Goal: Transaction & Acquisition: Purchase product/service

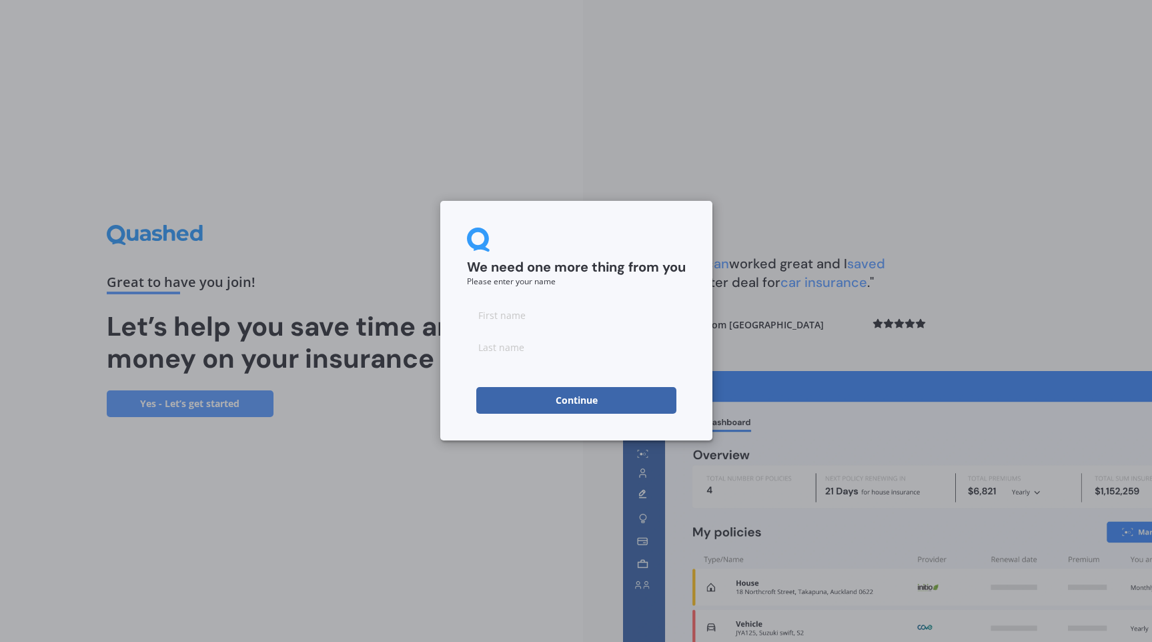
click at [590, 314] on input at bounding box center [576, 315] width 219 height 27
type input "Rina"
click at [574, 354] on input at bounding box center [576, 347] width 219 height 27
type input "[PERSON_NAME]"
click at [567, 398] on button "Continue" at bounding box center [576, 400] width 200 height 27
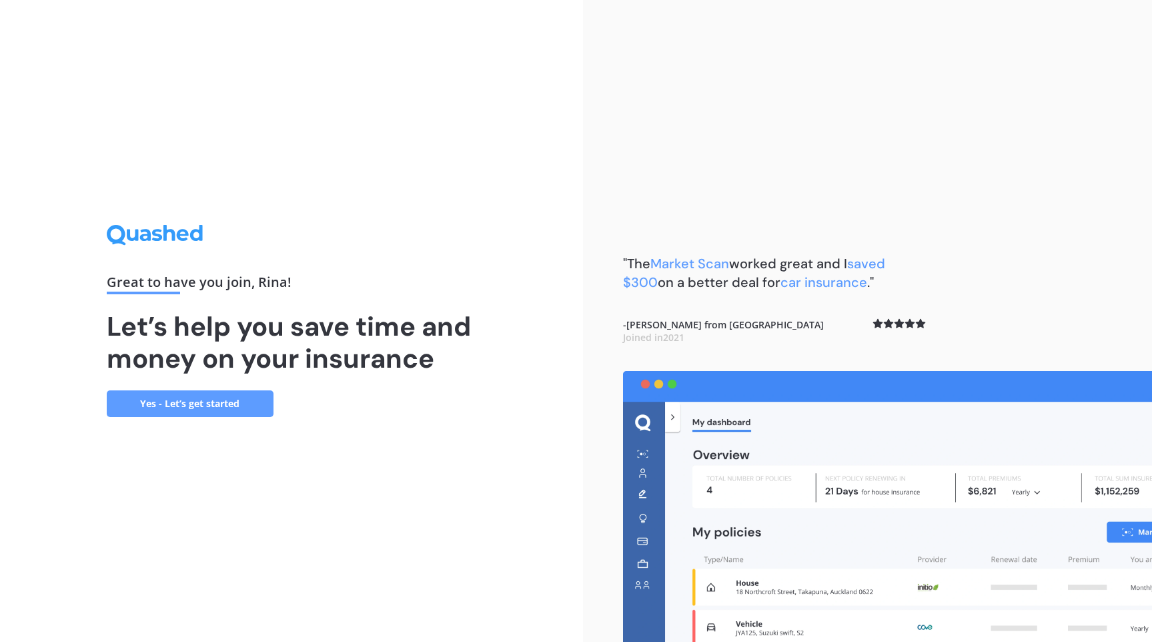
click at [198, 399] on link "Yes - Let’s get started" at bounding box center [190, 403] width 167 height 27
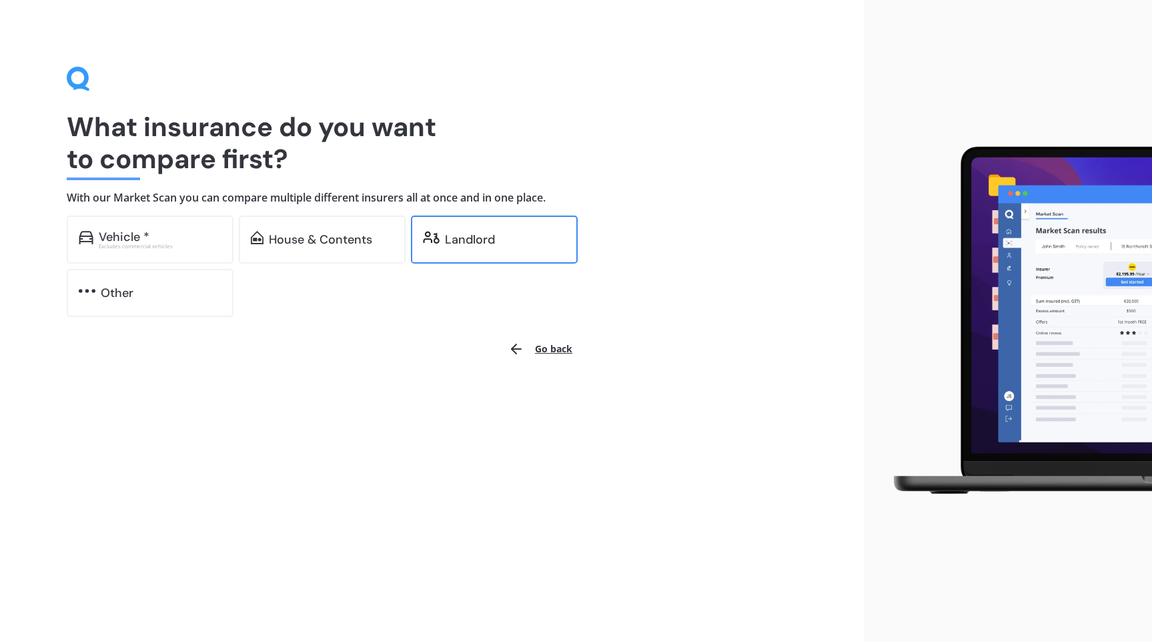
click at [442, 239] on div "Landlord" at bounding box center [494, 239] width 167 height 48
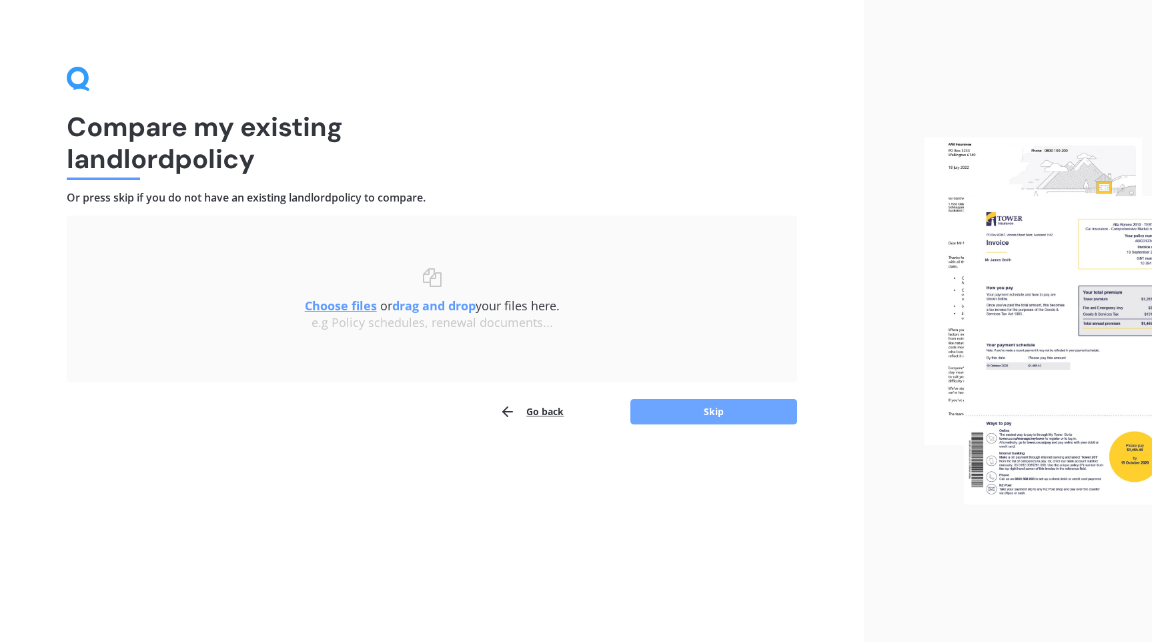
click at [703, 411] on button "Skip" at bounding box center [713, 411] width 167 height 25
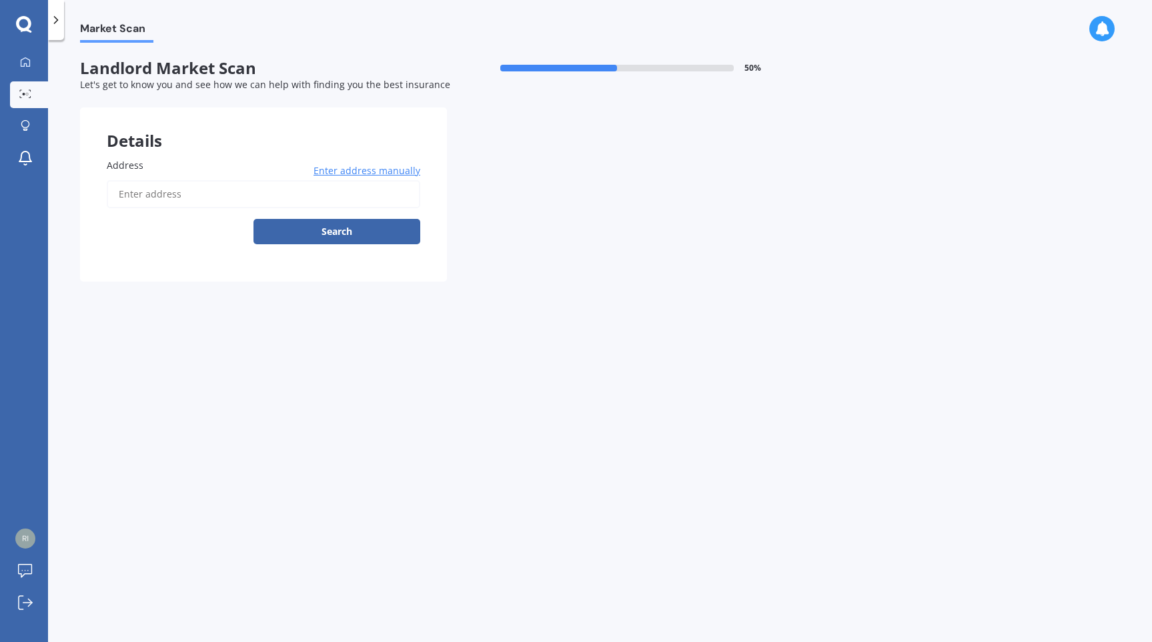
click at [233, 167] on label "Address" at bounding box center [261, 165] width 308 height 14
click at [233, 180] on input "Address" at bounding box center [264, 194] width 314 height 28
type input "[STREET_ADDRESS]"
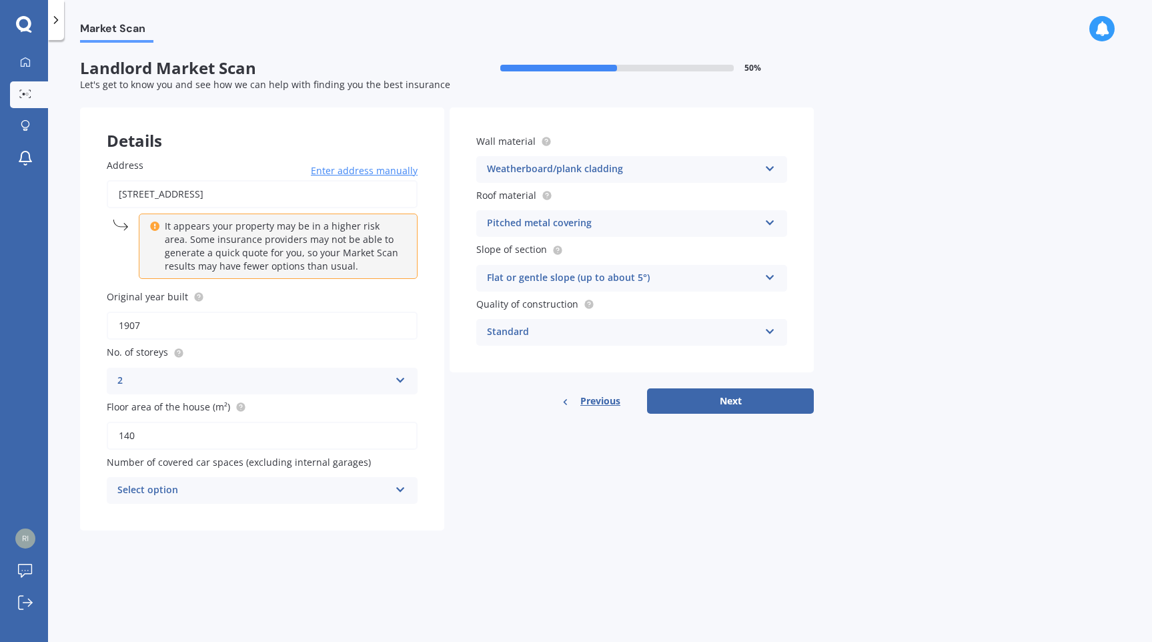
click at [328, 386] on div "2" at bounding box center [253, 381] width 272 height 16
click at [299, 402] on div "1" at bounding box center [262, 407] width 310 height 24
click at [285, 487] on div "Select option" at bounding box center [253, 490] width 272 height 16
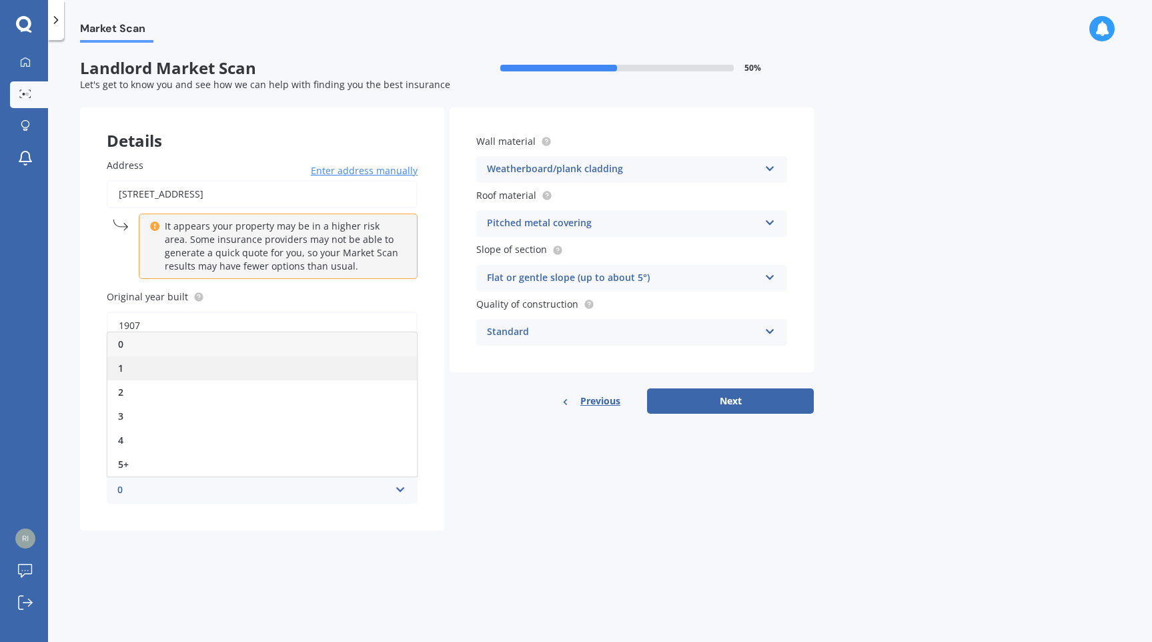
click at [273, 363] on div "1" at bounding box center [262, 368] width 310 height 24
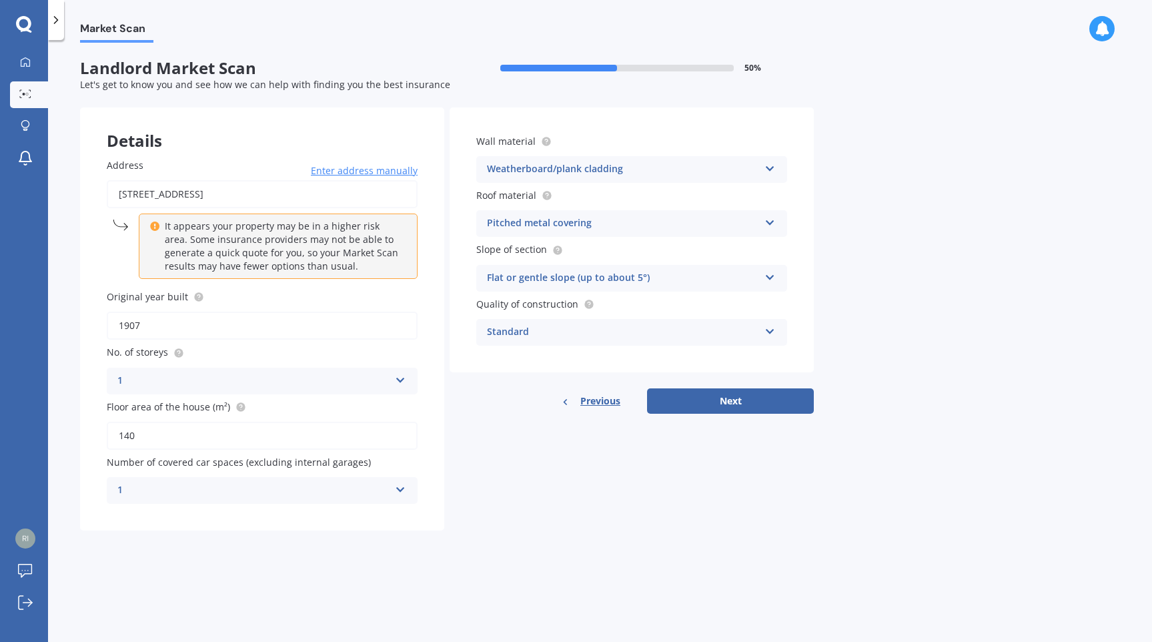
click at [497, 278] on div "Flat or gentle slope (up to about 5°)" at bounding box center [623, 278] width 272 height 16
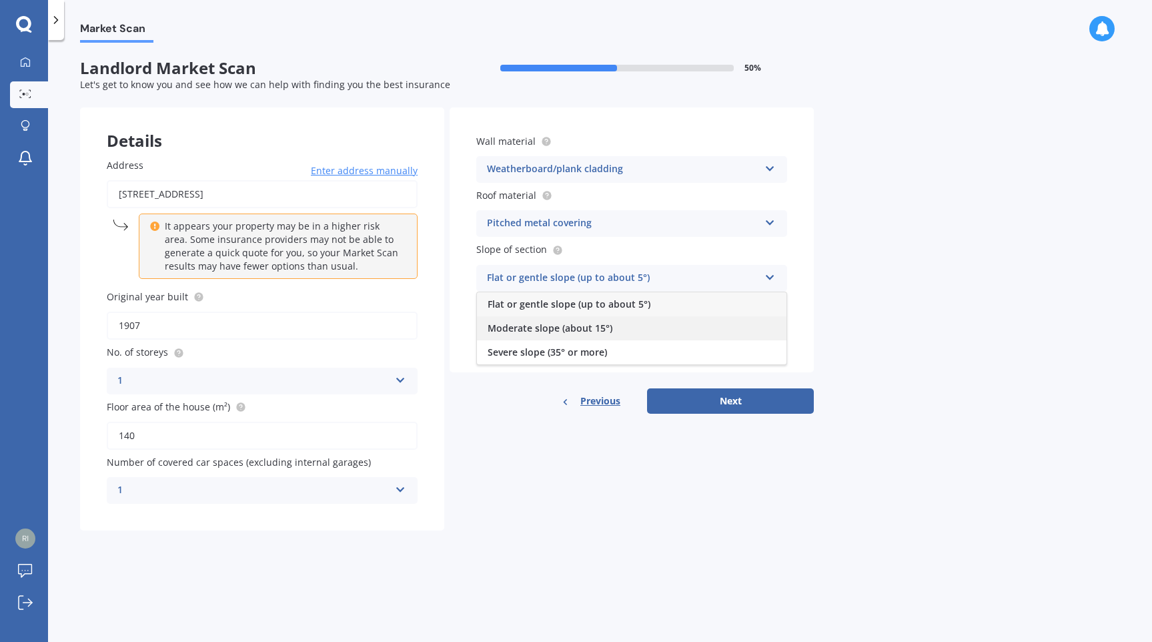
click at [498, 324] on span "Moderate slope (about 15°)" at bounding box center [550, 328] width 125 height 13
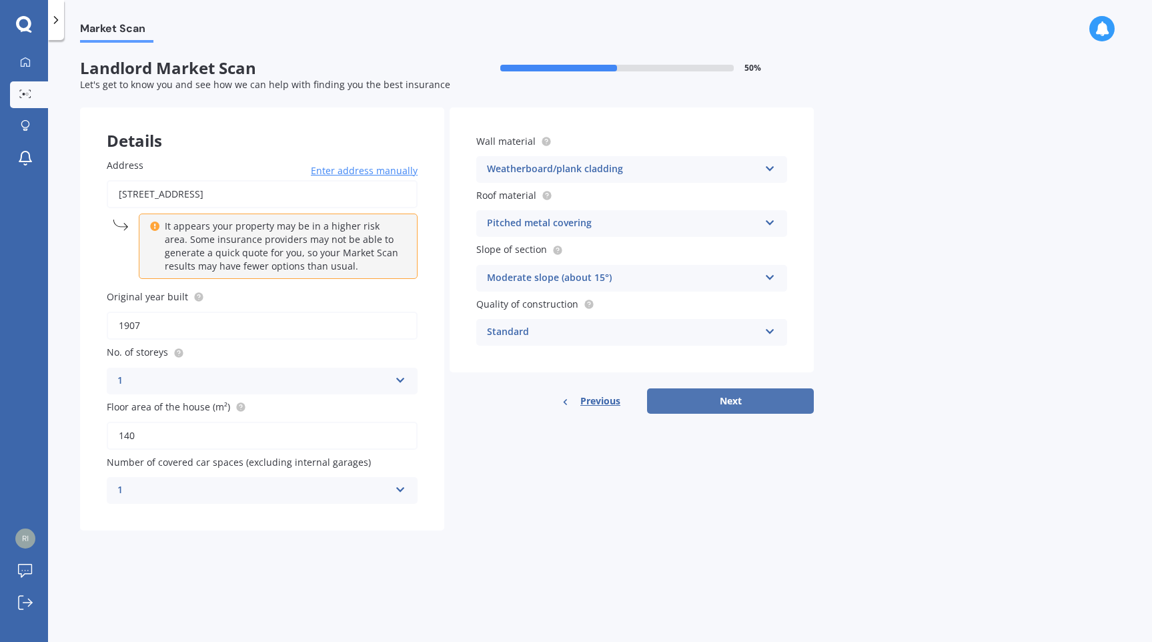
click at [694, 396] on button "Next" at bounding box center [730, 400] width 167 height 25
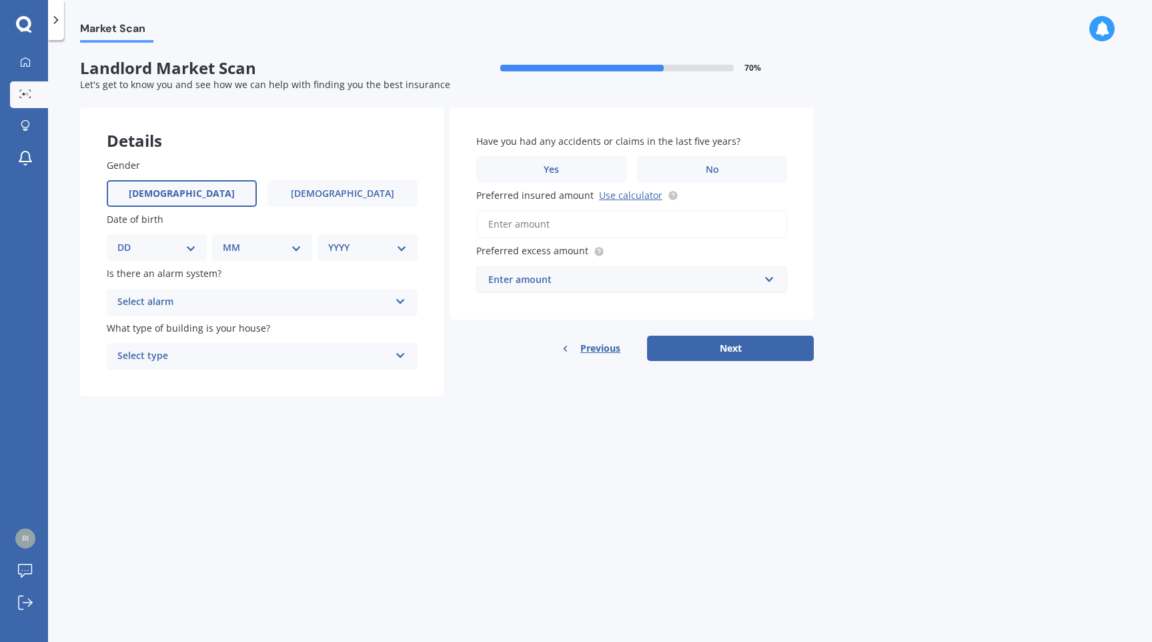
click at [191, 197] on span "[DEMOGRAPHIC_DATA]" at bounding box center [182, 193] width 106 height 11
click at [0, 0] on input "[DEMOGRAPHIC_DATA]" at bounding box center [0, 0] width 0 height 0
click at [332, 193] on span "[DEMOGRAPHIC_DATA]" at bounding box center [343, 193] width 106 height 11
click at [0, 0] on input "[DEMOGRAPHIC_DATA]" at bounding box center [0, 0] width 0 height 0
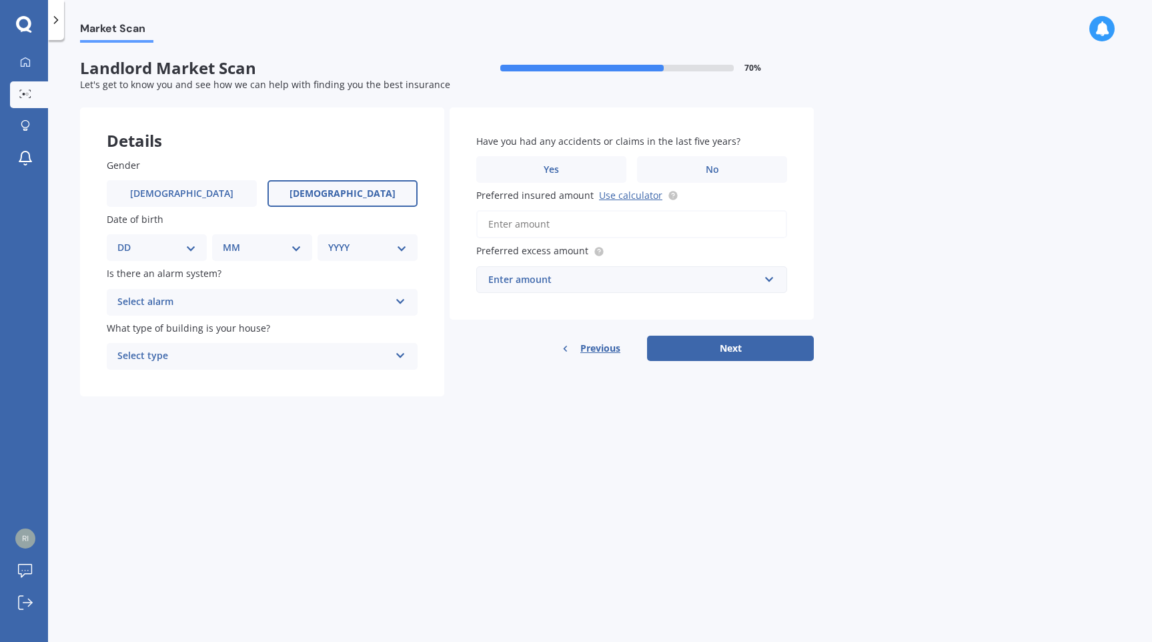
click at [193, 251] on select "DD 01 02 03 04 05 06 07 08 09 10 11 12 13 14 15 16 17 18 19 20 21 22 23 24 25 2…" at bounding box center [156, 247] width 79 height 15
select select "06"
click at [128, 241] on select "DD 01 02 03 04 05 06 07 08 09 10 11 12 13 14 15 16 17 18 19 20 21 22 23 24 25 2…" at bounding box center [156, 247] width 79 height 15
click at [278, 255] on select "MM 01 02 03 04 05 06 07 08 09 10 11 12" at bounding box center [264, 247] width 73 height 15
select select "07"
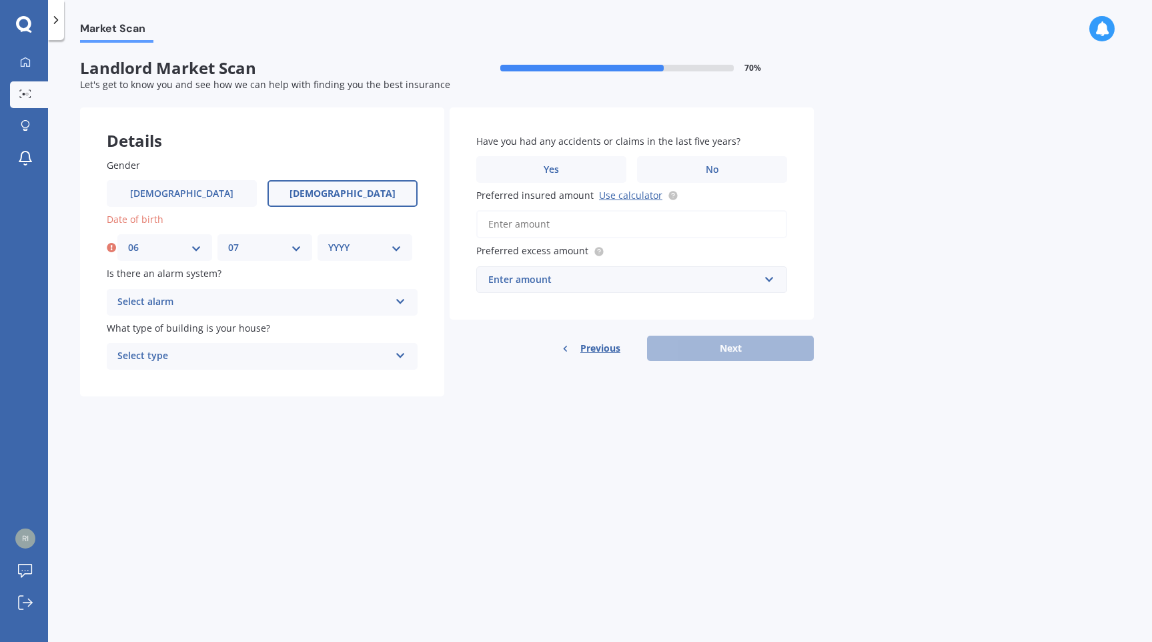
click at [228, 241] on select "MM 01 02 03 04 05 06 07 08 09 10 11 12" at bounding box center [264, 247] width 73 height 15
click at [362, 254] on select "YYYY 2009 2008 2007 2006 2005 2004 2003 2002 2001 2000 1999 1998 1997 1996 1995…" at bounding box center [364, 247] width 73 height 15
select select "1976"
click at [328, 241] on select "YYYY 2009 2008 2007 2006 2005 2004 2003 2002 2001 2000 1999 1998 1997 1996 1995…" at bounding box center [364, 247] width 73 height 15
click at [252, 300] on div "Select alarm" at bounding box center [253, 302] width 272 height 16
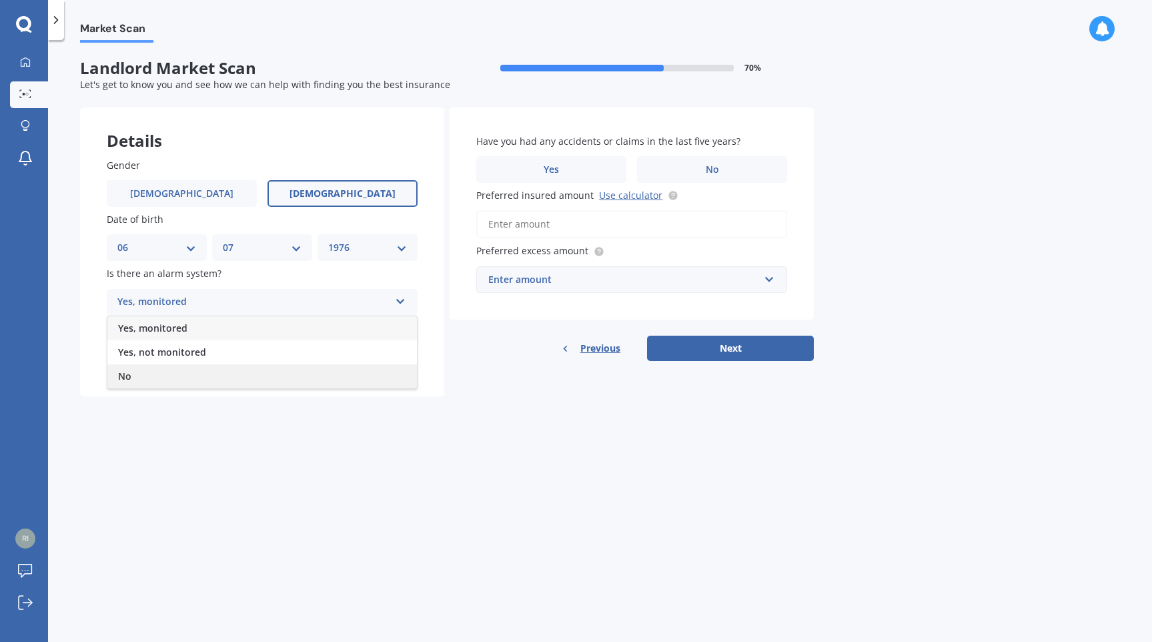
click at [225, 368] on div "No" at bounding box center [262, 376] width 310 height 24
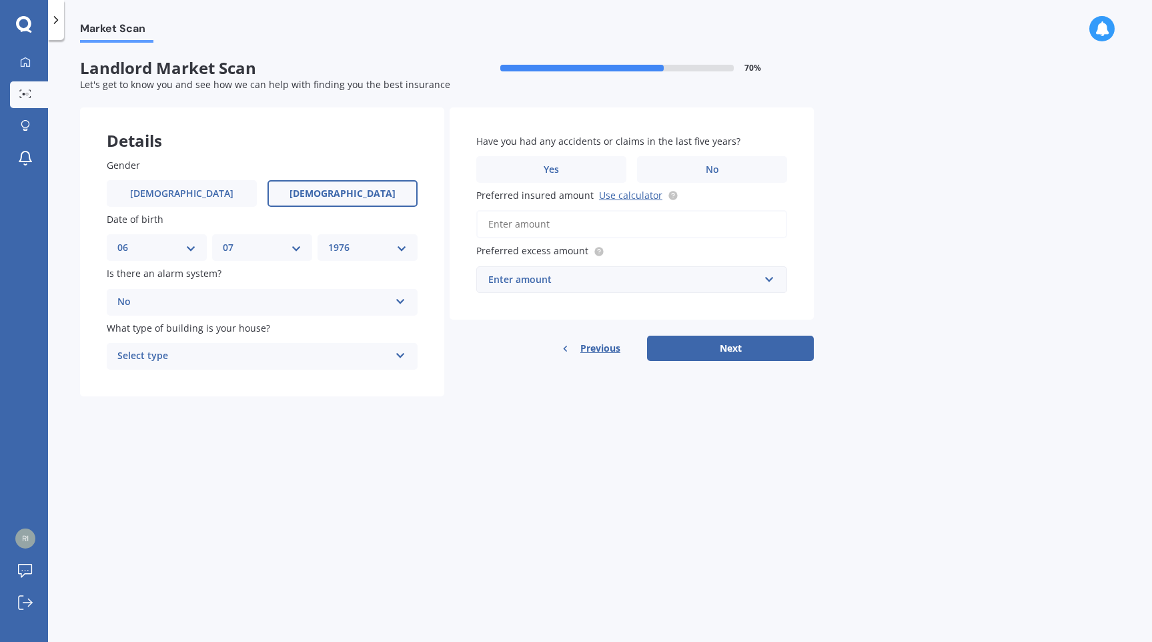
click at [225, 358] on div "Select type" at bounding box center [253, 356] width 272 height 16
click at [217, 381] on div "Freestanding" at bounding box center [262, 382] width 310 height 24
click at [677, 173] on label "No" at bounding box center [712, 169] width 150 height 27
click at [0, 0] on input "No" at bounding box center [0, 0] width 0 height 0
click at [655, 229] on input "Preferred insured amount Use calculator" at bounding box center [631, 224] width 311 height 28
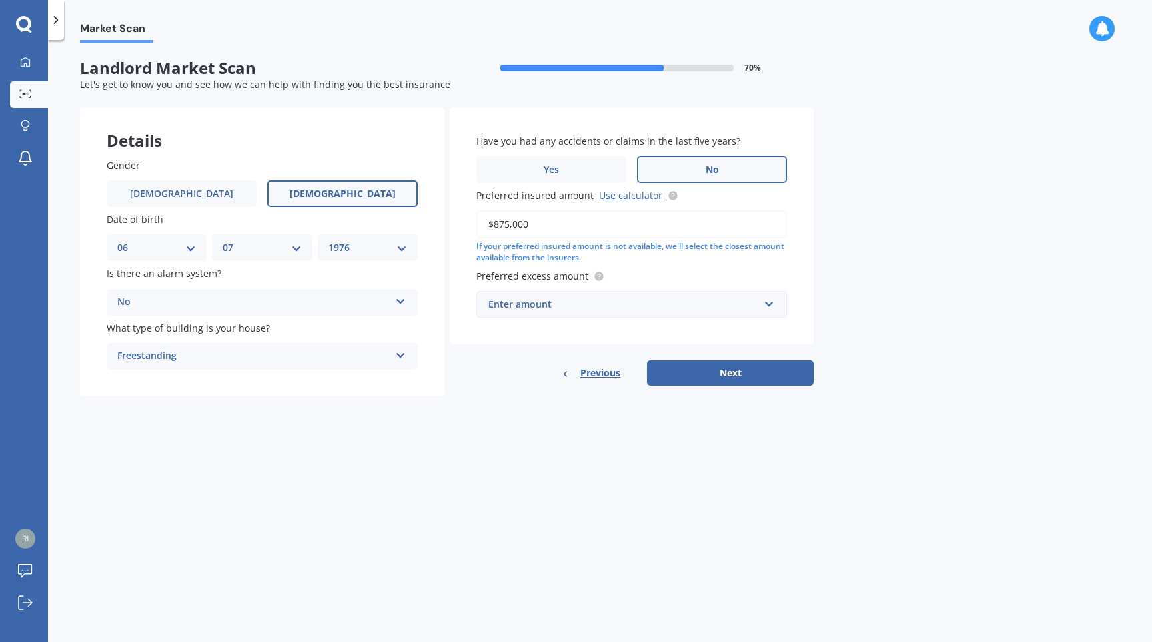
type input "$875,000"
click at [646, 304] on div "Enter amount" at bounding box center [623, 304] width 271 height 15
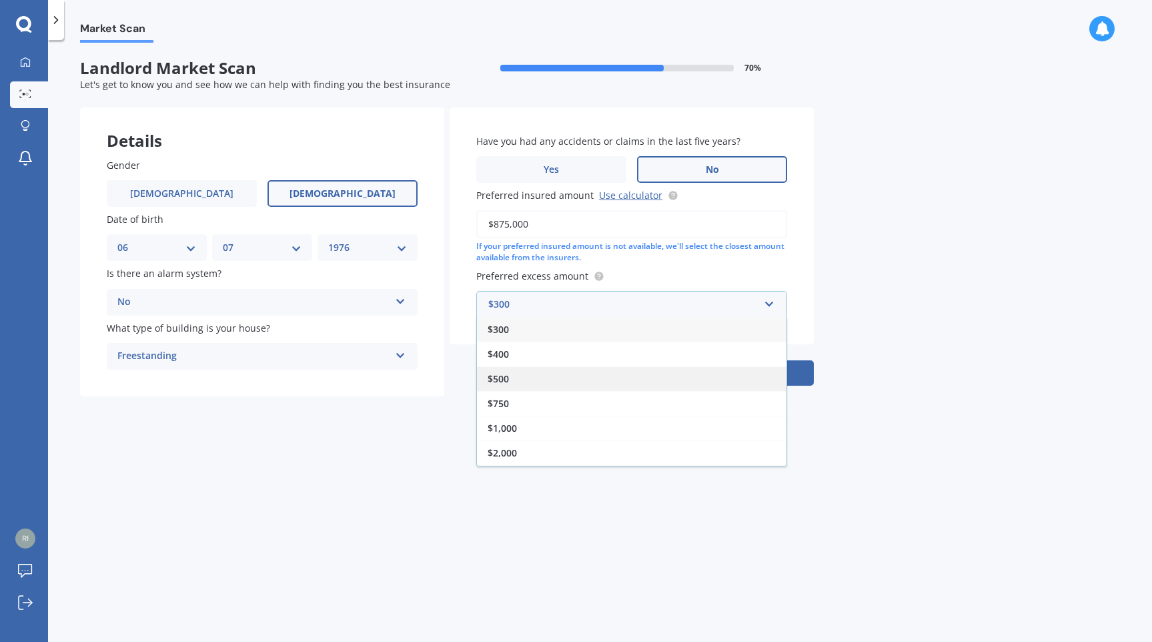
click at [609, 376] on div "$500" at bounding box center [632, 378] width 310 height 25
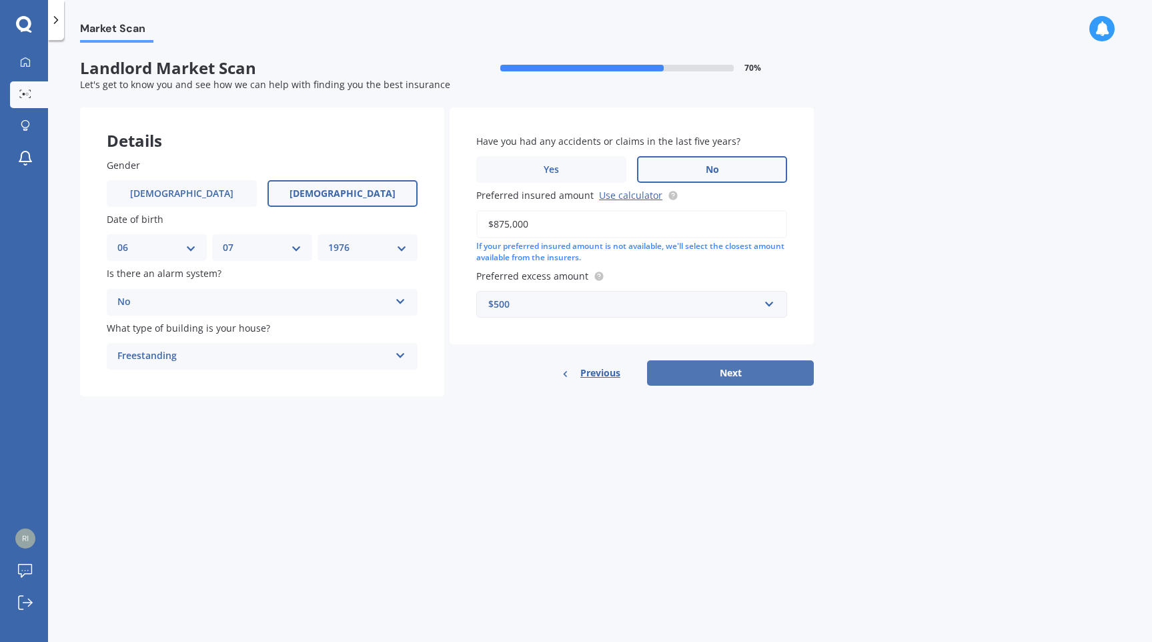
click at [716, 374] on button "Next" at bounding box center [730, 372] width 167 height 25
select select "06"
select select "07"
select select "1976"
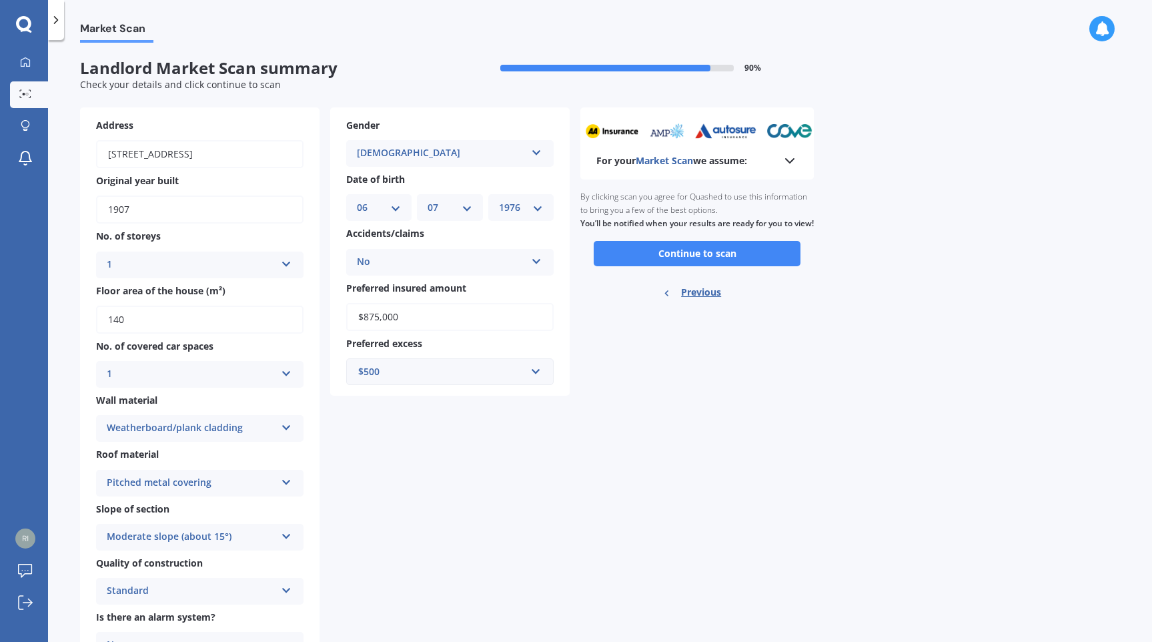
click at [786, 171] on div "For your Market Scan we assume:" at bounding box center [696, 143] width 233 height 72
click at [789, 157] on icon at bounding box center [790, 161] width 16 height 16
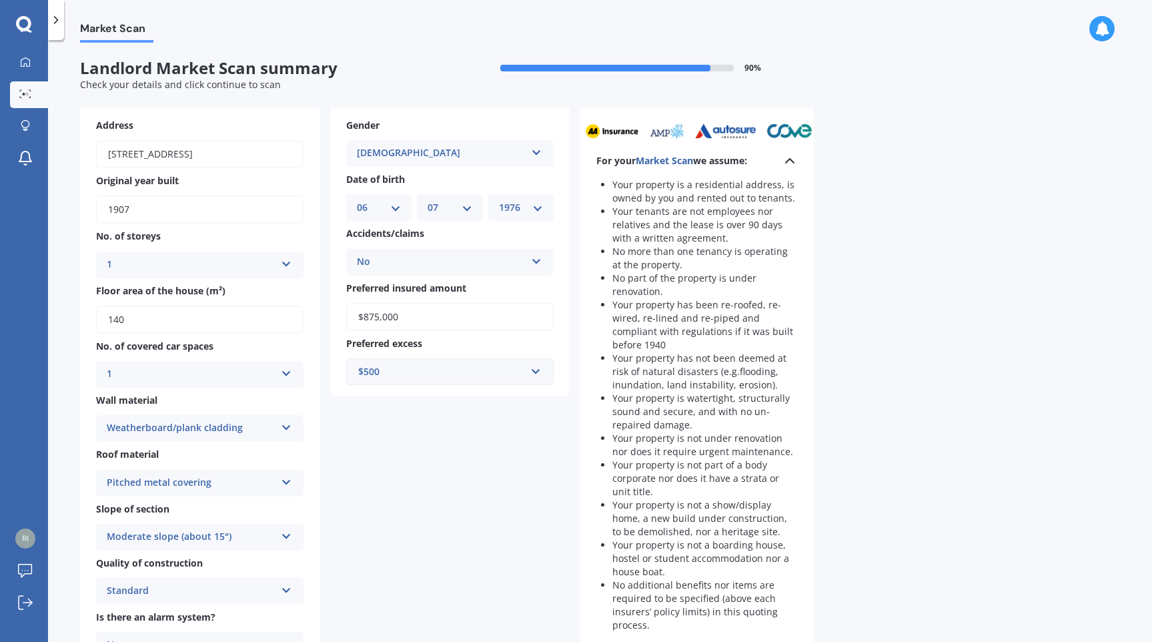
click at [789, 157] on icon at bounding box center [790, 161] width 16 height 16
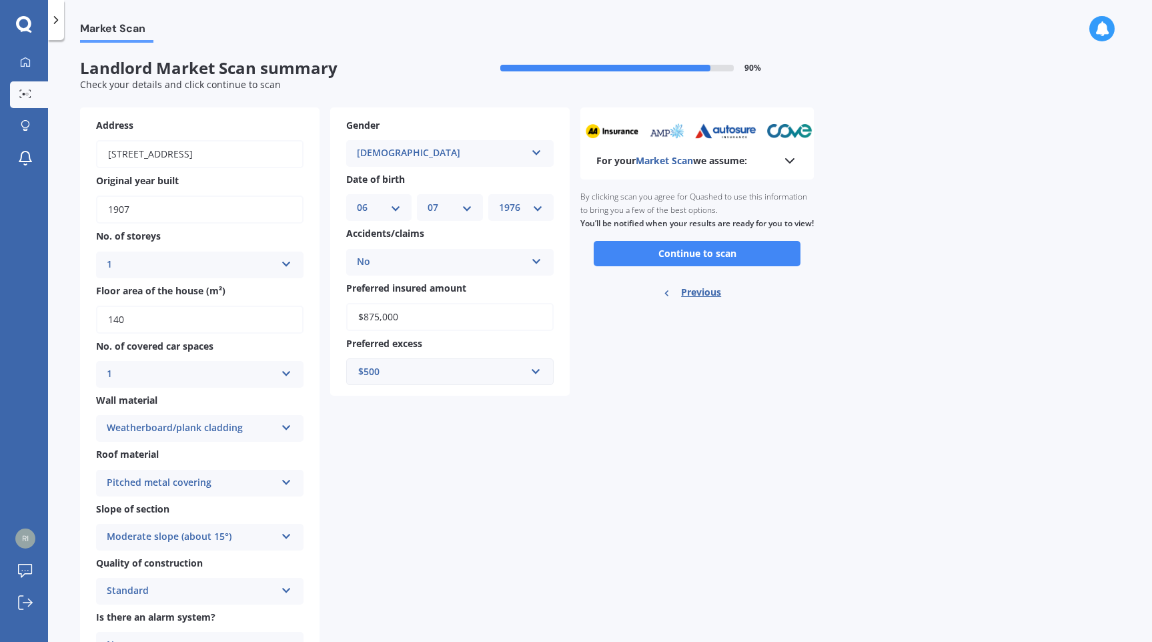
click at [789, 157] on icon at bounding box center [790, 161] width 16 height 16
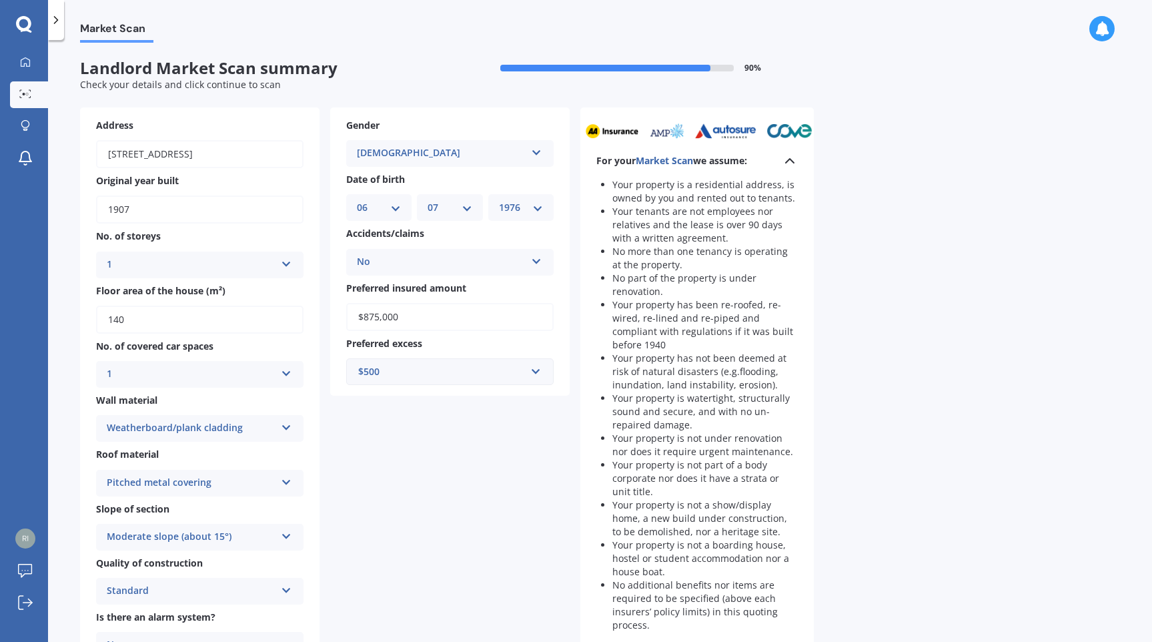
click at [848, 230] on div "Market Scan Landlord Market Scan summary 90 % Check your details and click cont…" at bounding box center [600, 344] width 1104 height 602
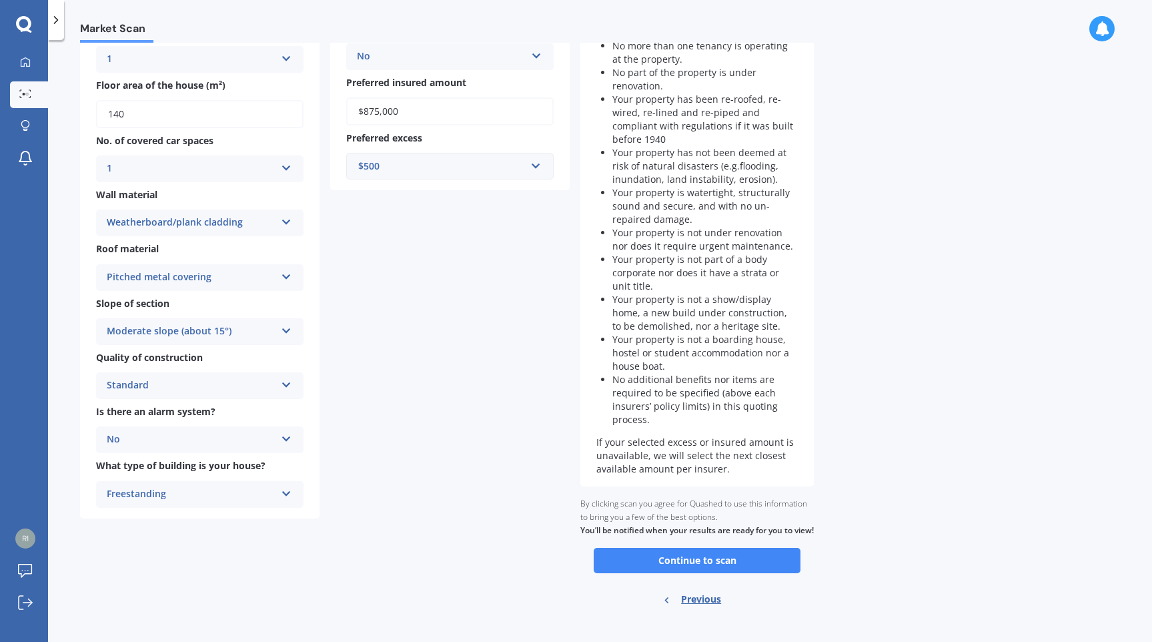
scroll to position [206, 0]
click at [699, 572] on button "Continue to scan" at bounding box center [697, 559] width 207 height 25
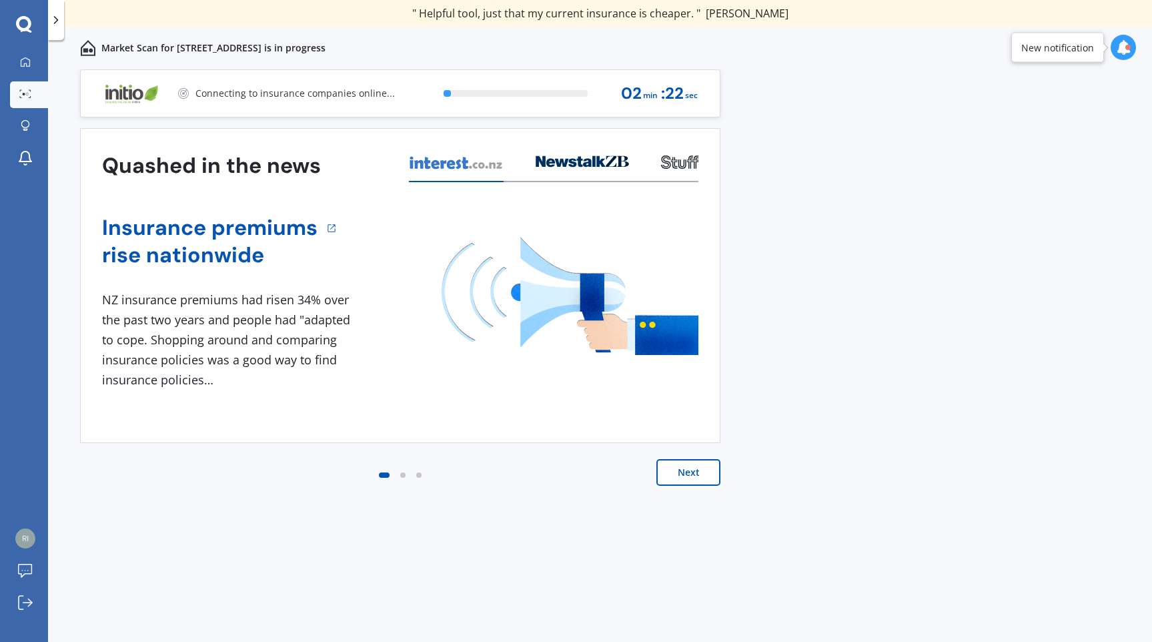
click at [698, 467] on button "Next" at bounding box center [688, 472] width 64 height 27
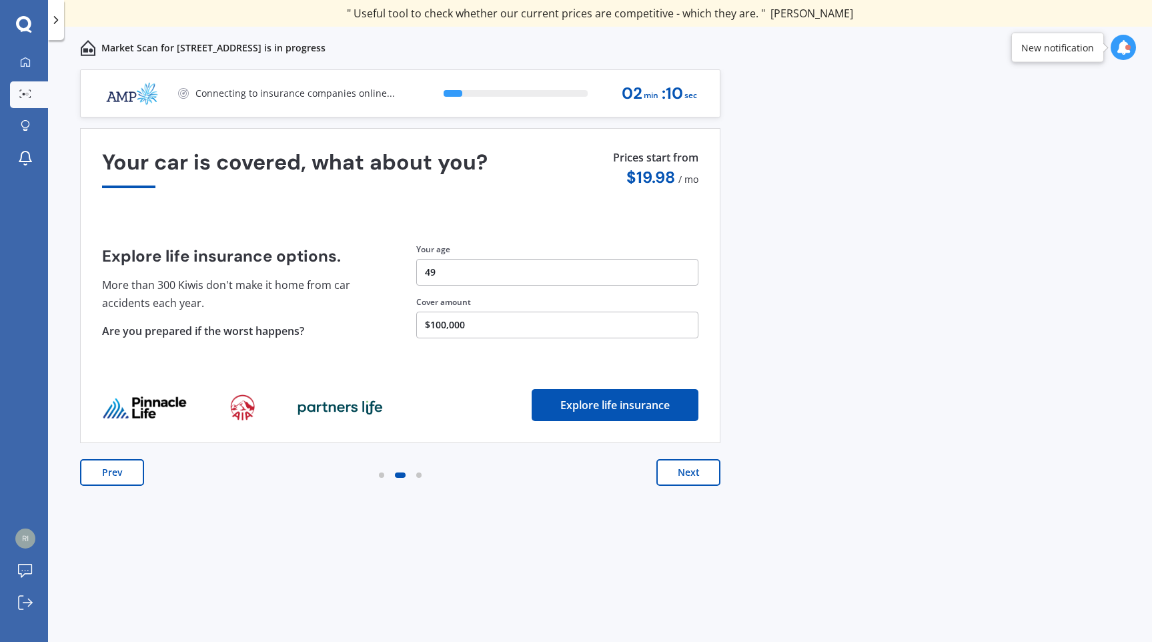
click at [694, 470] on button "Next" at bounding box center [688, 472] width 64 height 27
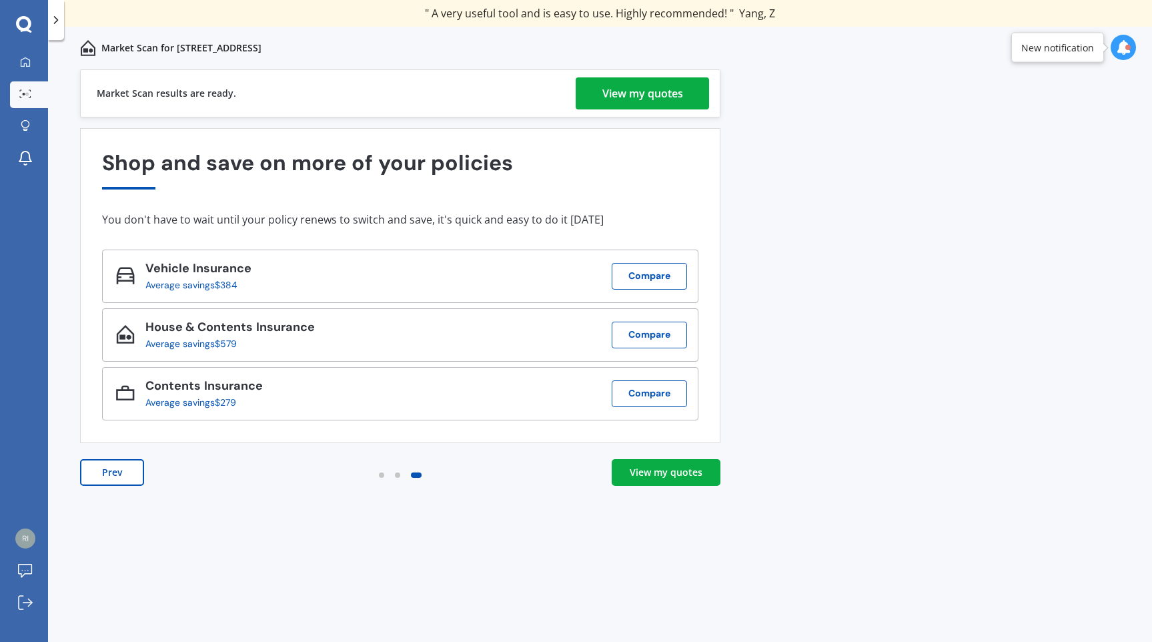
click at [640, 474] on div "View my quotes" at bounding box center [666, 472] width 73 height 13
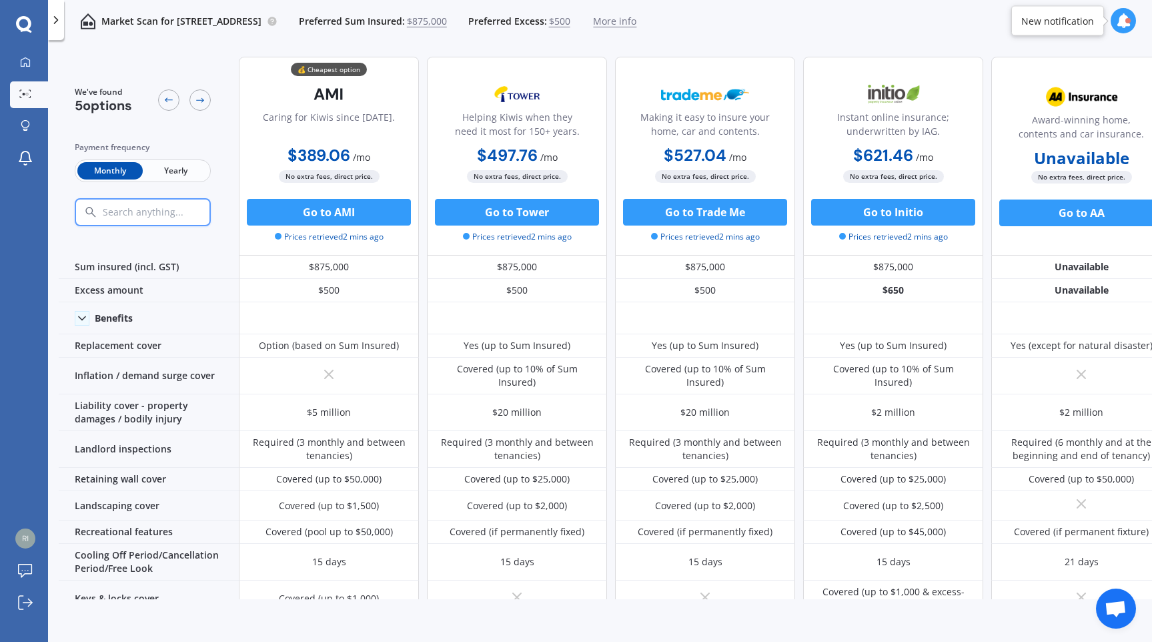
click at [167, 173] on span "Yearly" at bounding box center [175, 170] width 65 height 17
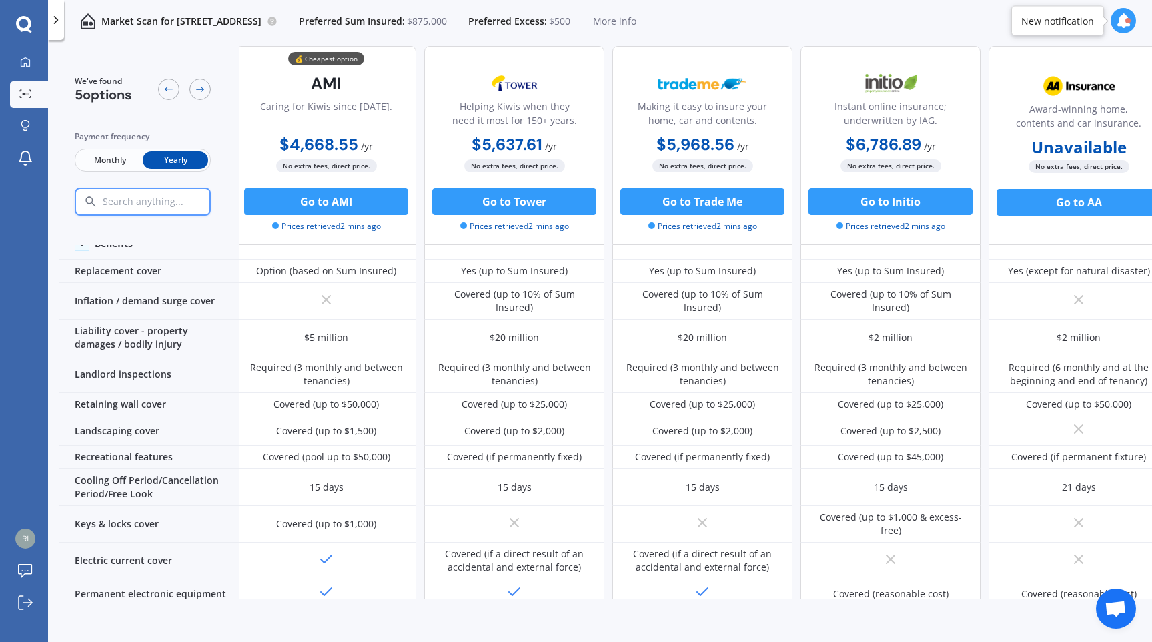
scroll to position [0, 3]
